Goal: Information Seeking & Learning: Check status

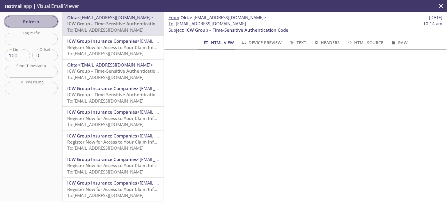
click at [27, 25] on button "Refresh" at bounding box center [31, 21] width 53 height 11
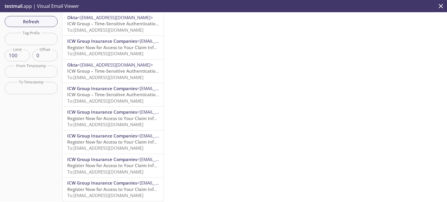
click at [108, 29] on span "To: [EMAIL_ADDRESS][DOMAIN_NAME]" at bounding box center [105, 30] width 76 height 6
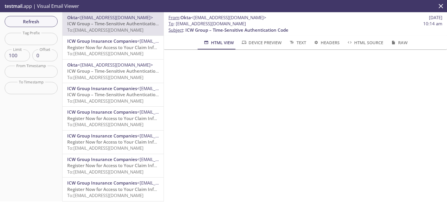
click at [440, 7] on icon "close" at bounding box center [441, 6] width 4 height 4
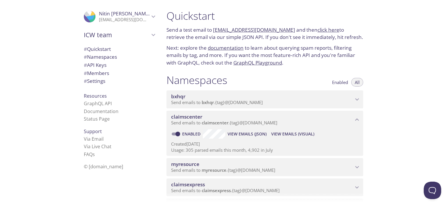
scroll to position [29, 0]
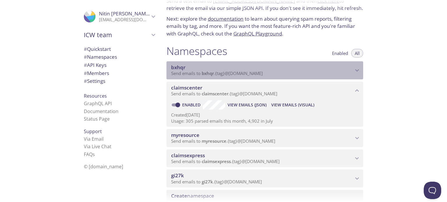
drag, startPoint x: 187, startPoint y: 67, endPoint x: 173, endPoint y: 67, distance: 14.0
click at [173, 67] on span "bxhqr" at bounding box center [262, 67] width 182 height 6
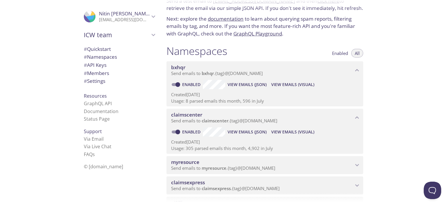
click at [306, 84] on span "View Emails (Visual)" at bounding box center [292, 84] width 43 height 7
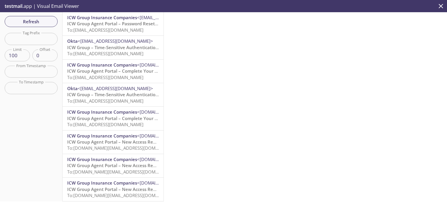
click at [117, 19] on span "ICW Group Insurance Companies" at bounding box center [102, 18] width 70 height 6
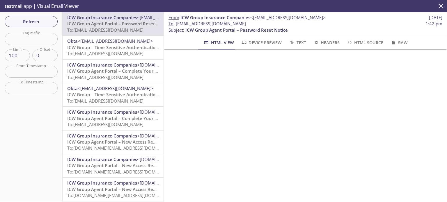
click at [52, 18] on span "Refresh" at bounding box center [31, 22] width 44 height 8
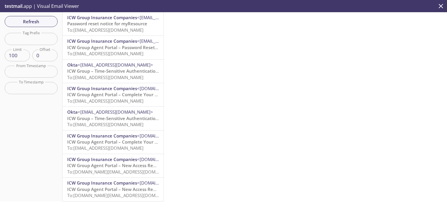
click at [91, 26] on p "Password reset notice for myResource To: bxhqr.test1@inbox.testmail.app" at bounding box center [113, 27] width 92 height 13
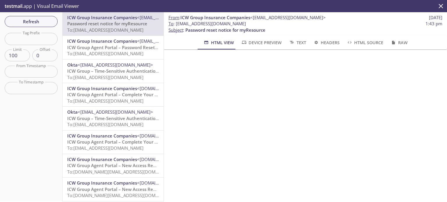
click at [126, 58] on div "ICW Group Insurance Companies <[EMAIL_ADDRESS][DOMAIN_NAME]> ICW Group Agent Po…" at bounding box center [113, 47] width 101 height 23
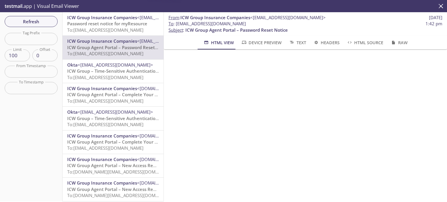
click at [118, 29] on span "To: bxhqr.test1@inbox.testmail.app" at bounding box center [105, 30] width 76 height 6
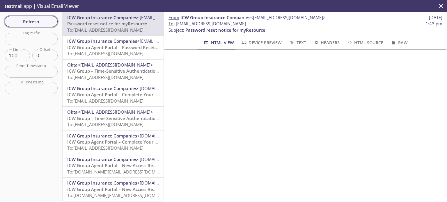
click at [37, 22] on span "Refresh" at bounding box center [31, 22] width 44 height 8
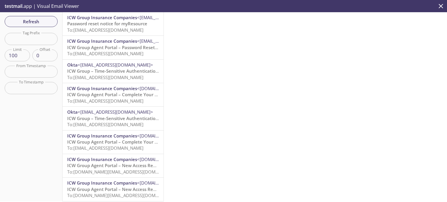
click at [112, 36] on div "ICW Group Insurance Companies <[EMAIL_ADDRESS][DOMAIN_NAME]> ICW Group Agent Po…" at bounding box center [113, 47] width 101 height 23
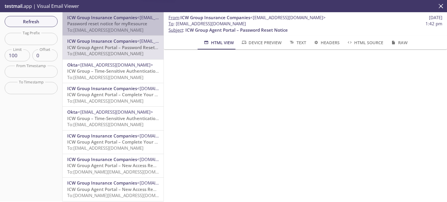
click at [114, 29] on span "To: bxhqr.test1@inbox.testmail.app" at bounding box center [105, 30] width 76 height 6
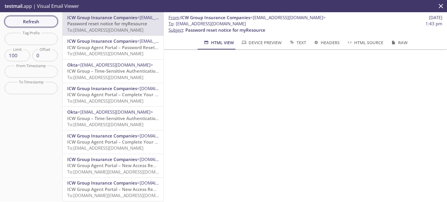
click at [38, 24] on span "Refresh" at bounding box center [31, 22] width 44 height 8
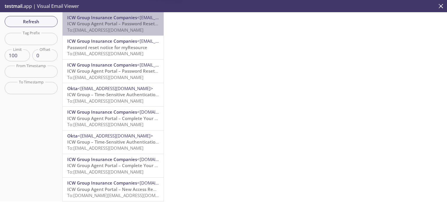
click at [116, 31] on span "To: bxhqr.test1@inbox.testmail.app" at bounding box center [105, 30] width 76 height 6
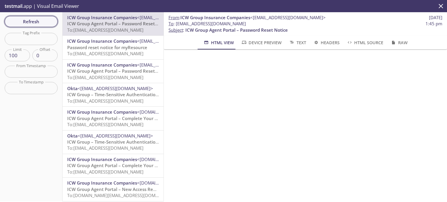
click at [30, 23] on span "Refresh" at bounding box center [31, 22] width 44 height 8
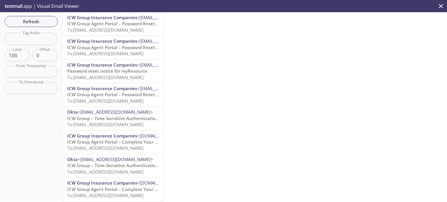
click at [117, 30] on span "To: bxhqr.test1@inbox.testmail.app" at bounding box center [105, 30] width 76 height 6
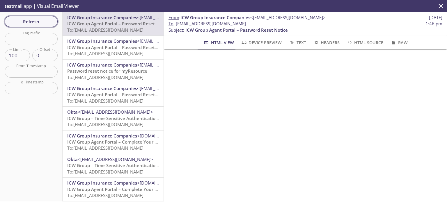
click at [42, 17] on button "Refresh" at bounding box center [31, 21] width 53 height 11
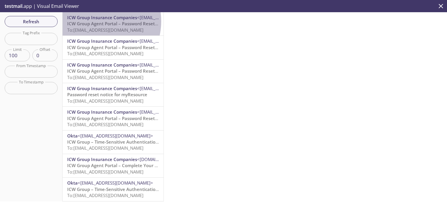
click at [96, 21] on span "ICW Group Agent Portal – Password Reset Notice" at bounding box center [118, 24] width 102 height 6
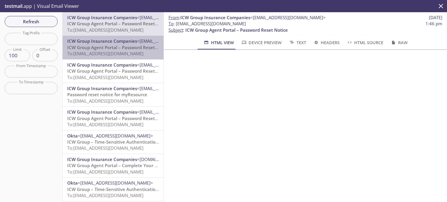
click at [118, 50] on p "ICW Group Agent Portal – Password Reset Notice To: bxhqr.test1@inbox.testmail.a…" at bounding box center [113, 50] width 92 height 13
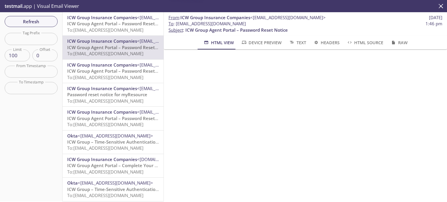
click at [114, 33] on div "ICW Group Insurance Companies <[EMAIL_ADDRESS][DOMAIN_NAME]> ICW Group Agent Po…" at bounding box center [113, 23] width 101 height 23
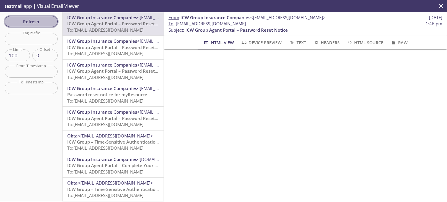
click at [19, 23] on span "Refresh" at bounding box center [31, 22] width 44 height 8
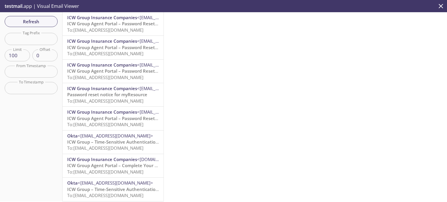
click at [92, 25] on span "ICW Group Agent Portal – Password Reset Notice" at bounding box center [118, 24] width 102 height 6
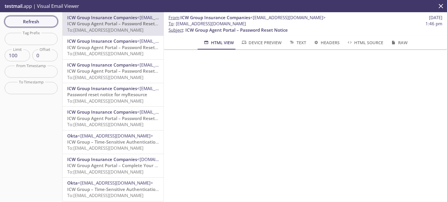
click at [35, 23] on span "Refresh" at bounding box center [31, 22] width 44 height 8
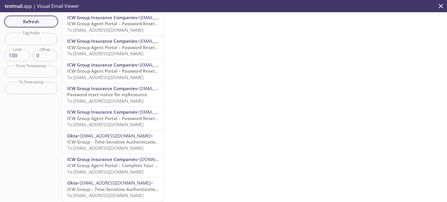
click at [29, 21] on span "Refresh" at bounding box center [31, 22] width 44 height 8
click at [33, 25] on button "Refresh" at bounding box center [31, 21] width 53 height 11
click at [35, 21] on span "Refresh" at bounding box center [31, 22] width 44 height 8
click at [97, 30] on span "To: bxhqr.ap_pt_user1374@inbox.testmail.app" at bounding box center [105, 30] width 76 height 6
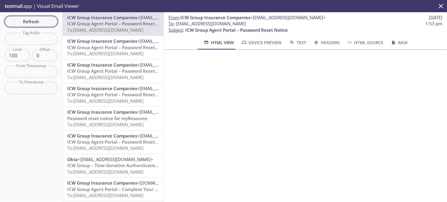
click at [34, 23] on span "Refresh" at bounding box center [31, 22] width 44 height 8
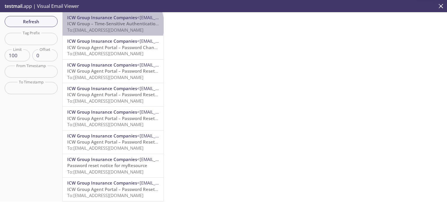
click at [112, 25] on span "ICW Group – Time-Sensitive Authentication Code" at bounding box center [118, 24] width 103 height 6
